Goal: Task Accomplishment & Management: Use online tool/utility

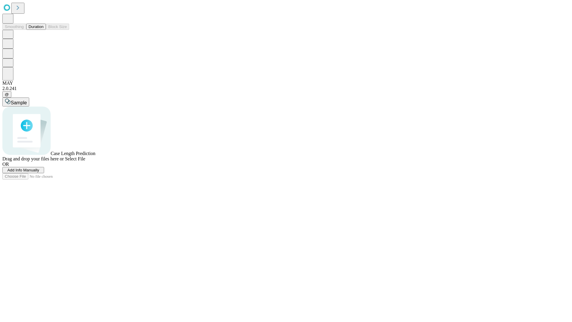
click at [44, 30] on button "Duration" at bounding box center [36, 27] width 20 height 6
click at [39, 172] on span "Add Info Manually" at bounding box center [23, 170] width 32 height 4
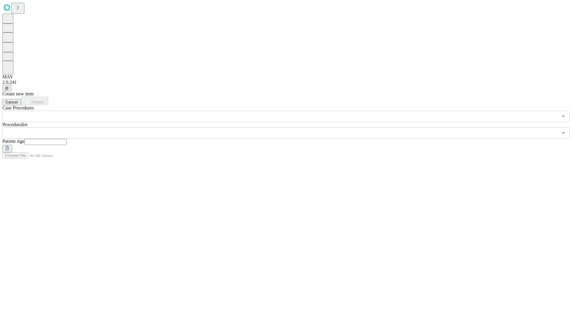
click at [67, 139] on input "text" at bounding box center [45, 142] width 42 height 6
type input "**"
click at [290, 127] on input "text" at bounding box center [280, 132] width 556 height 11
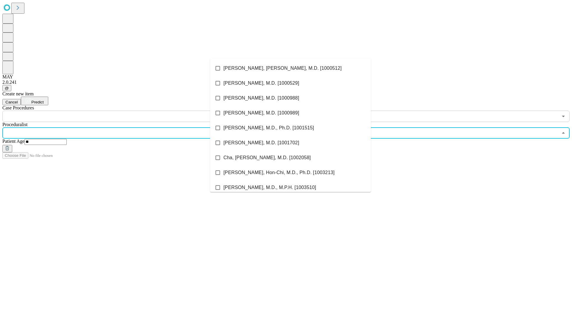
click at [291, 68] on li "[PERSON_NAME], [PERSON_NAME], M.D. [1000512]" at bounding box center [290, 68] width 161 height 15
click at [125, 111] on input "text" at bounding box center [280, 116] width 556 height 11
